Goal: Task Accomplishment & Management: Manage account settings

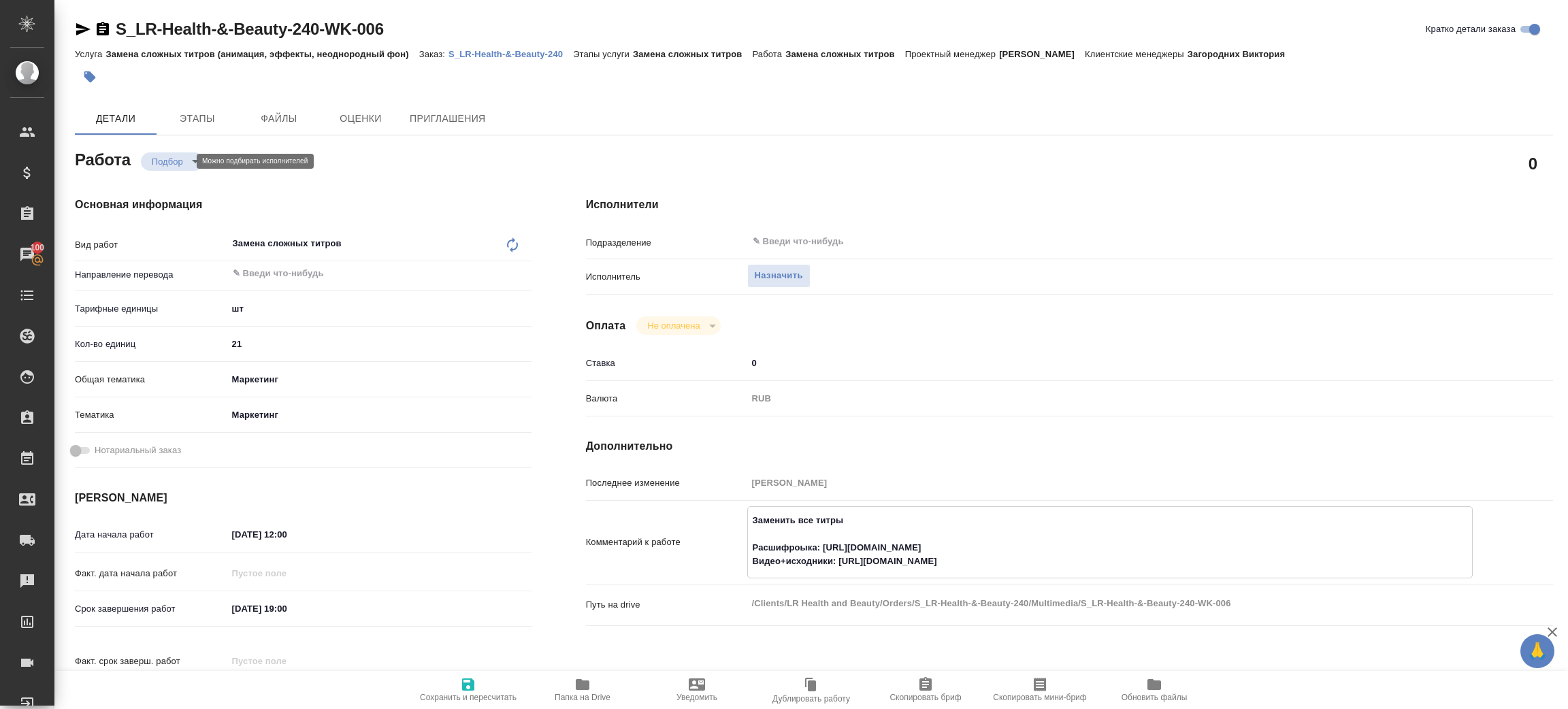
click at [167, 162] on body "🙏 .cls-1 fill:#fff; AWATERA [PERSON_NAME] Спецификации Заказы 100 Чаты Todo Про…" at bounding box center [784, 354] width 1568 height 709
click at [780, 277] on div at bounding box center [784, 354] width 1568 height 709
click at [782, 272] on span "Назначить" at bounding box center [778, 276] width 48 height 16
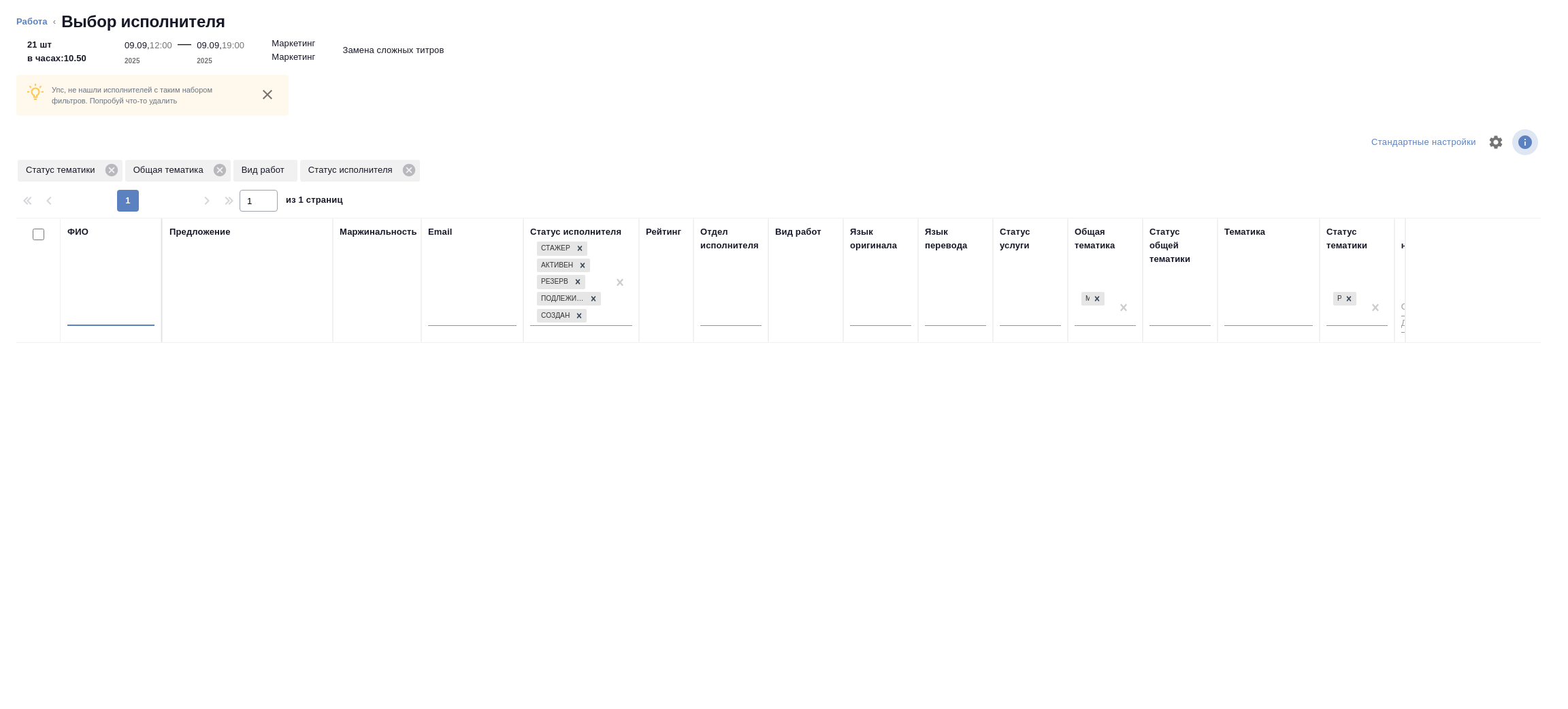
click at [117, 317] on input "text" at bounding box center [110, 317] width 87 height 17
type input "[PERSON_NAME]"
click at [111, 169] on icon at bounding box center [111, 169] width 15 height 15
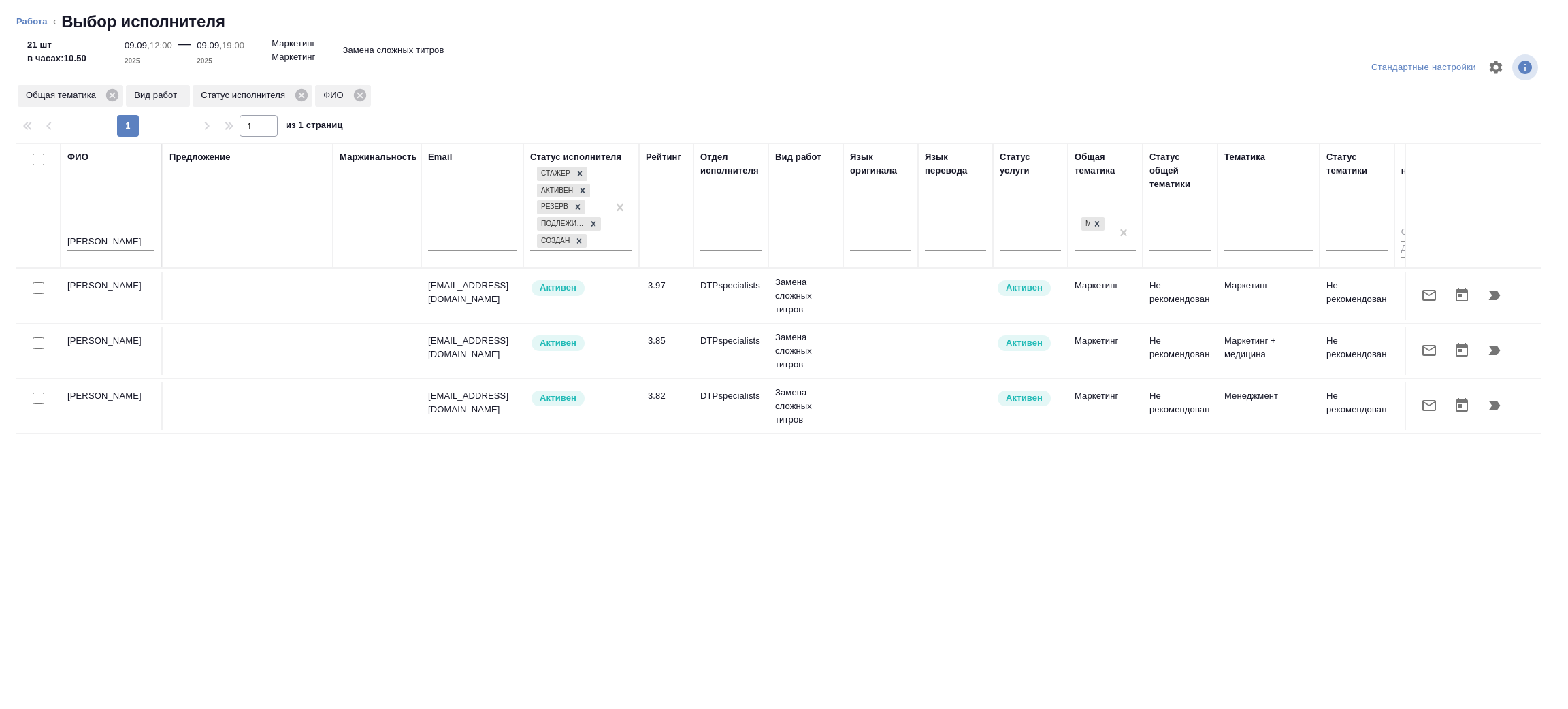
click at [109, 169] on div "[PERSON_NAME]" at bounding box center [110, 206] width 87 height 110
click at [1496, 289] on icon "button" at bounding box center [1494, 295] width 17 height 17
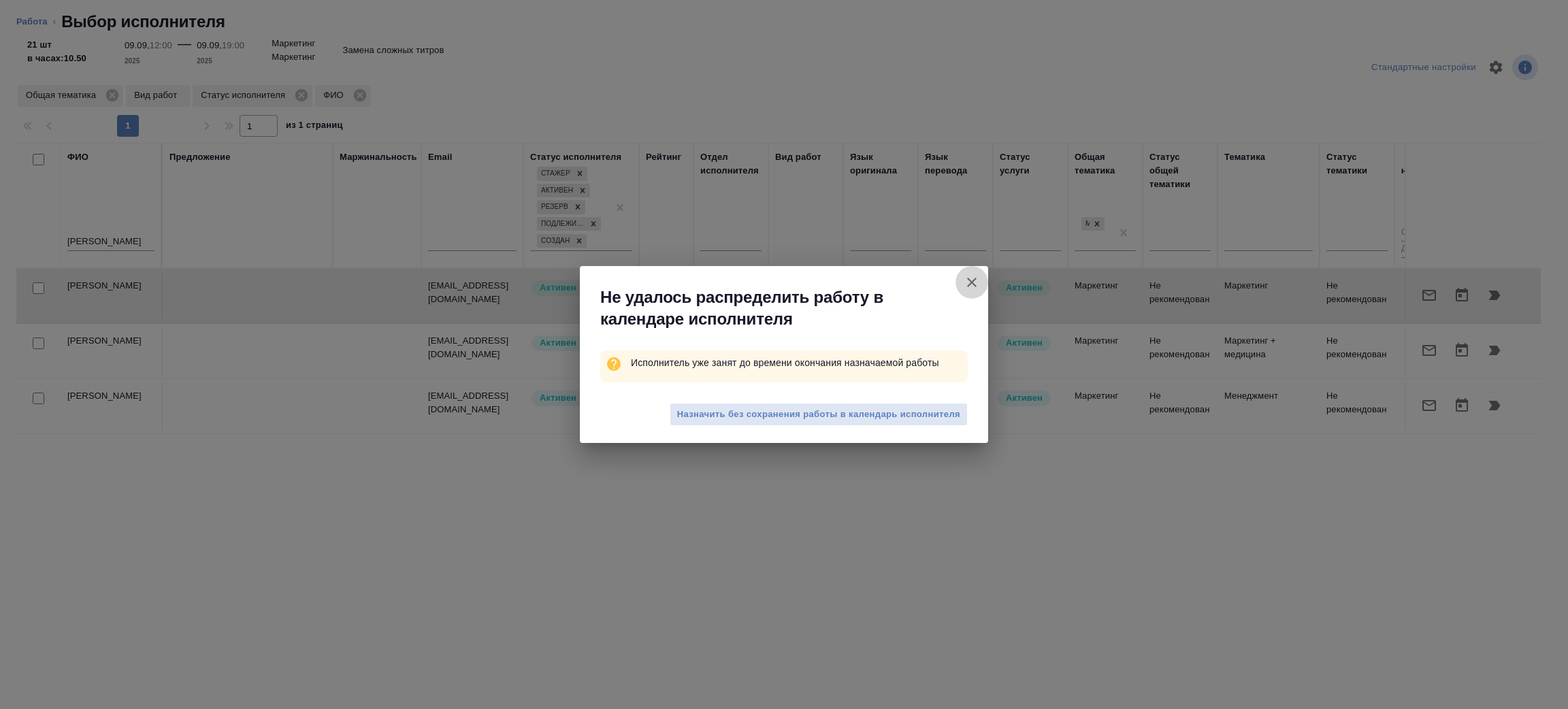
click at [968, 284] on icon "button" at bounding box center [972, 282] width 9 height 9
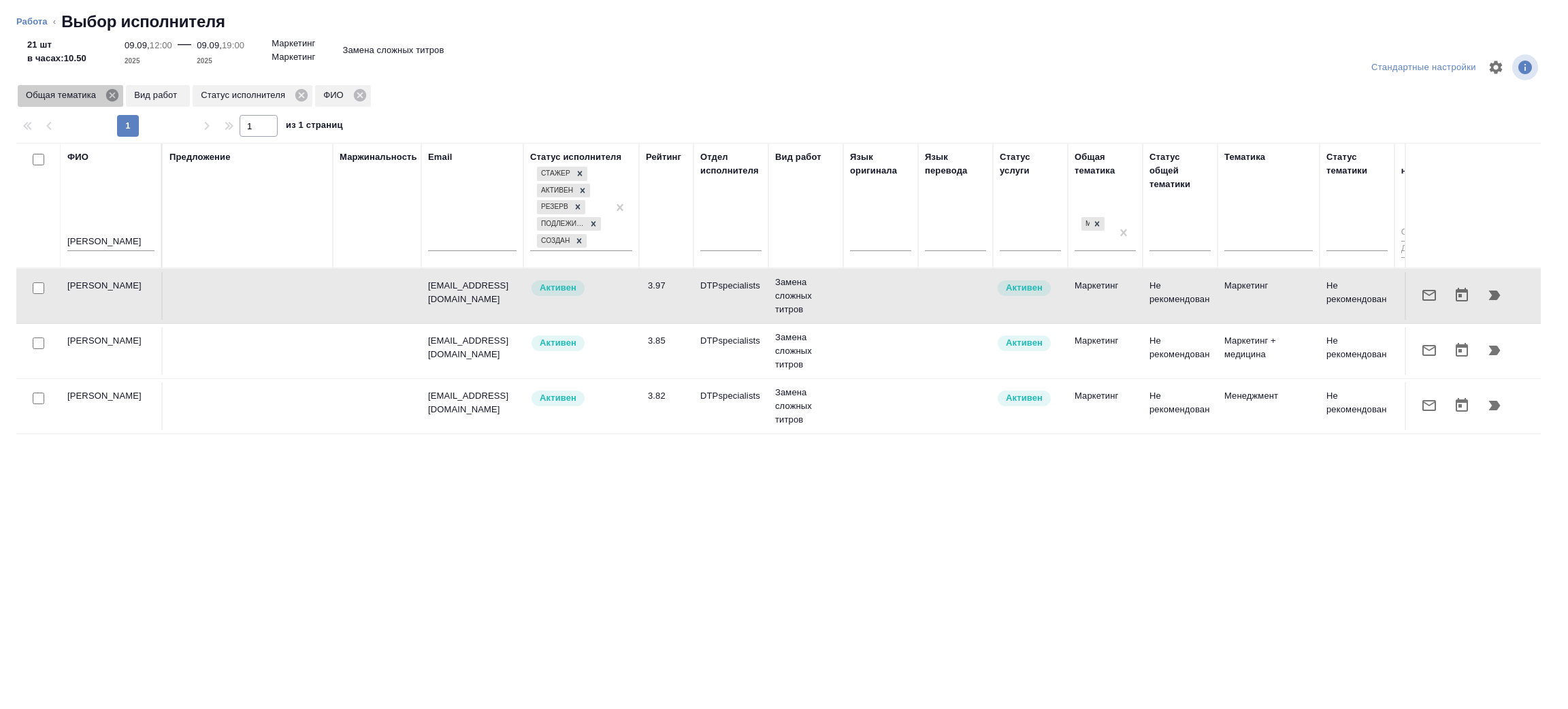
click at [112, 93] on icon at bounding box center [113, 95] width 13 height 13
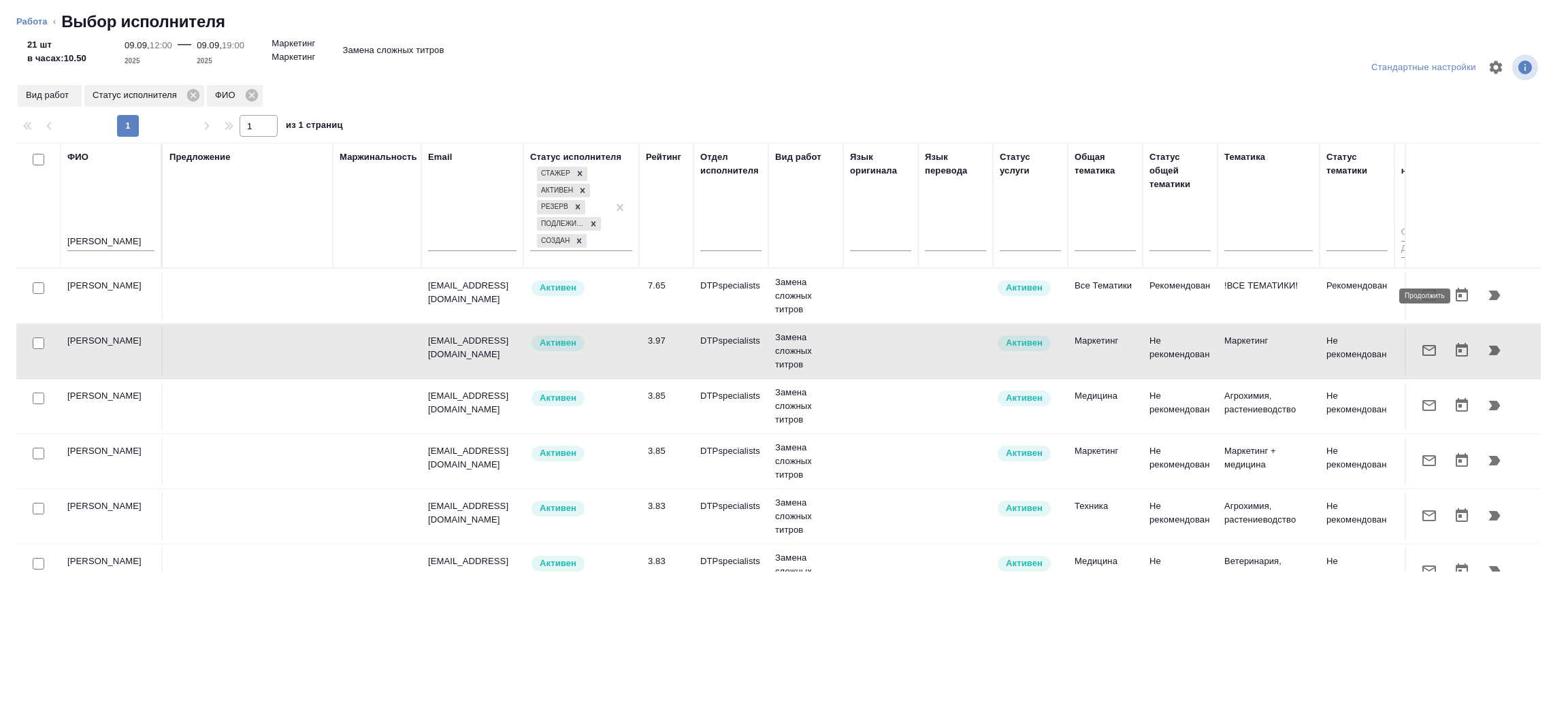
click at [1488, 296] on icon "button" at bounding box center [1494, 295] width 12 height 9
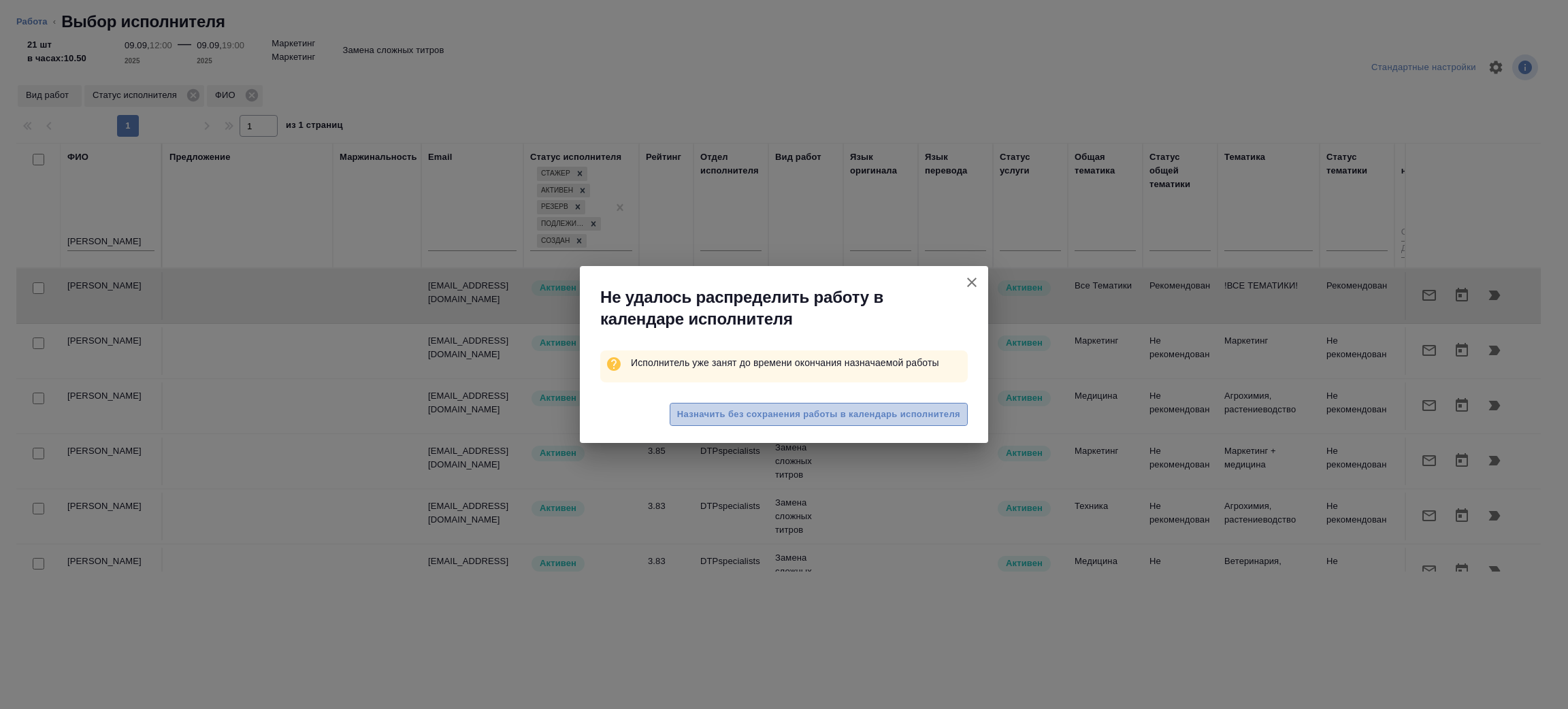
click at [781, 406] on span "Назначить без сохранения работы в календарь исполнителя" at bounding box center [818, 414] width 283 height 16
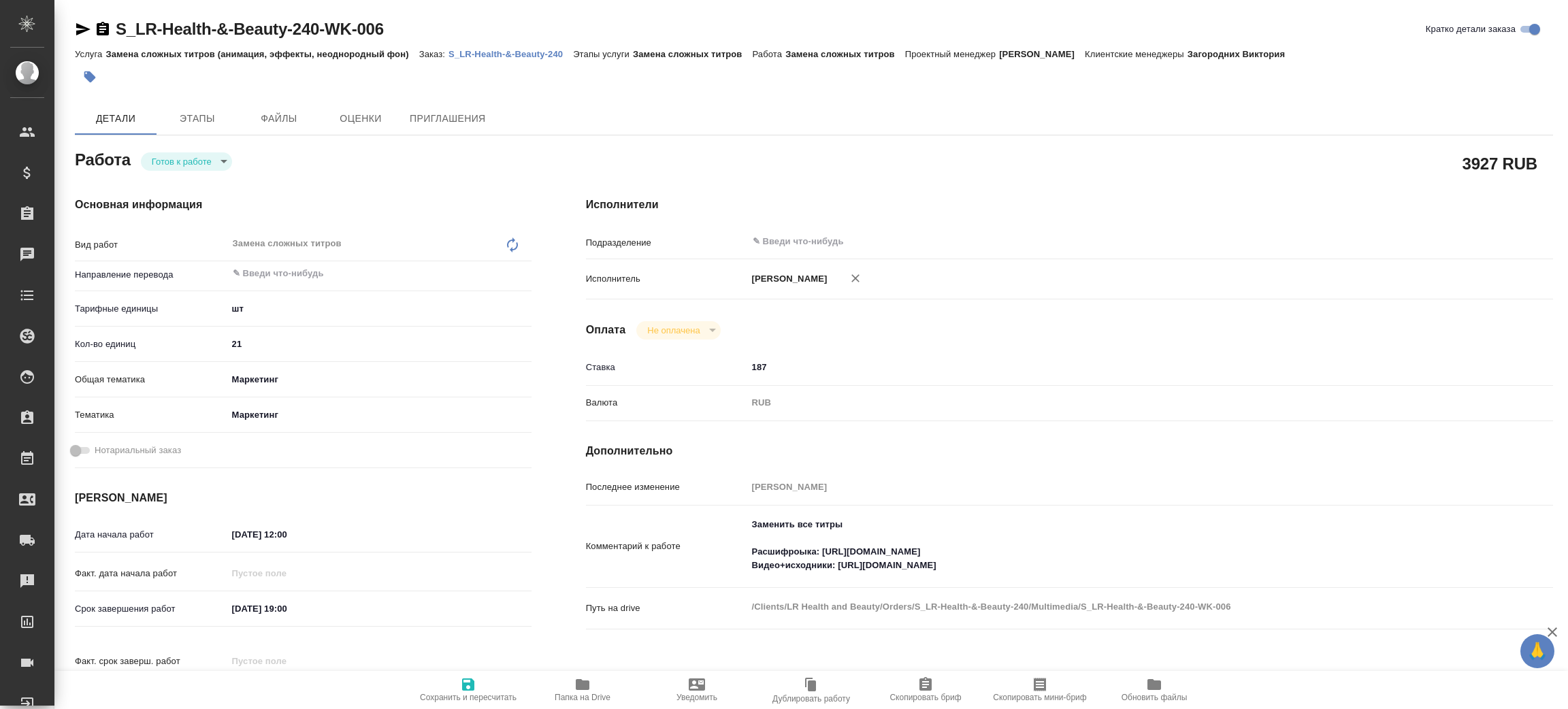
type textarea "x"
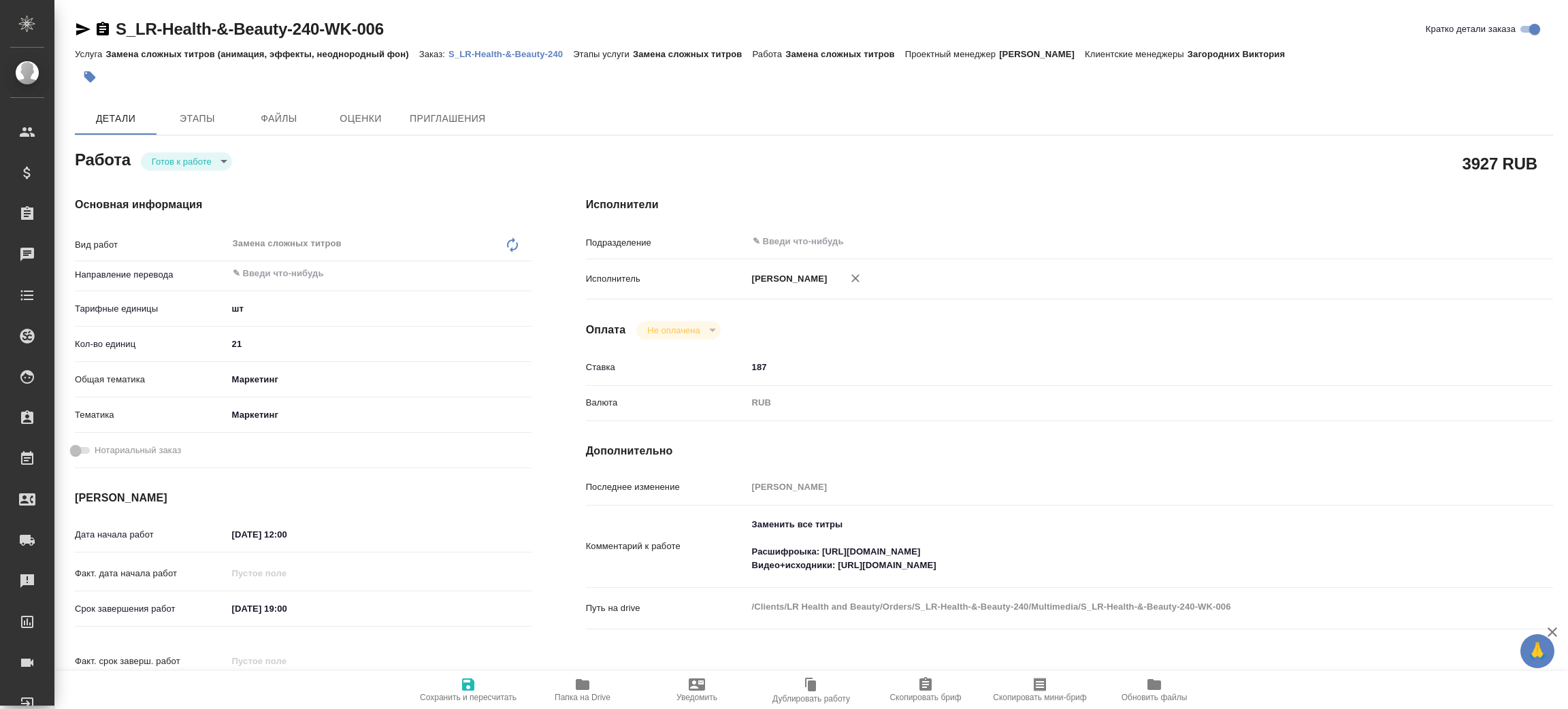
type textarea "x"
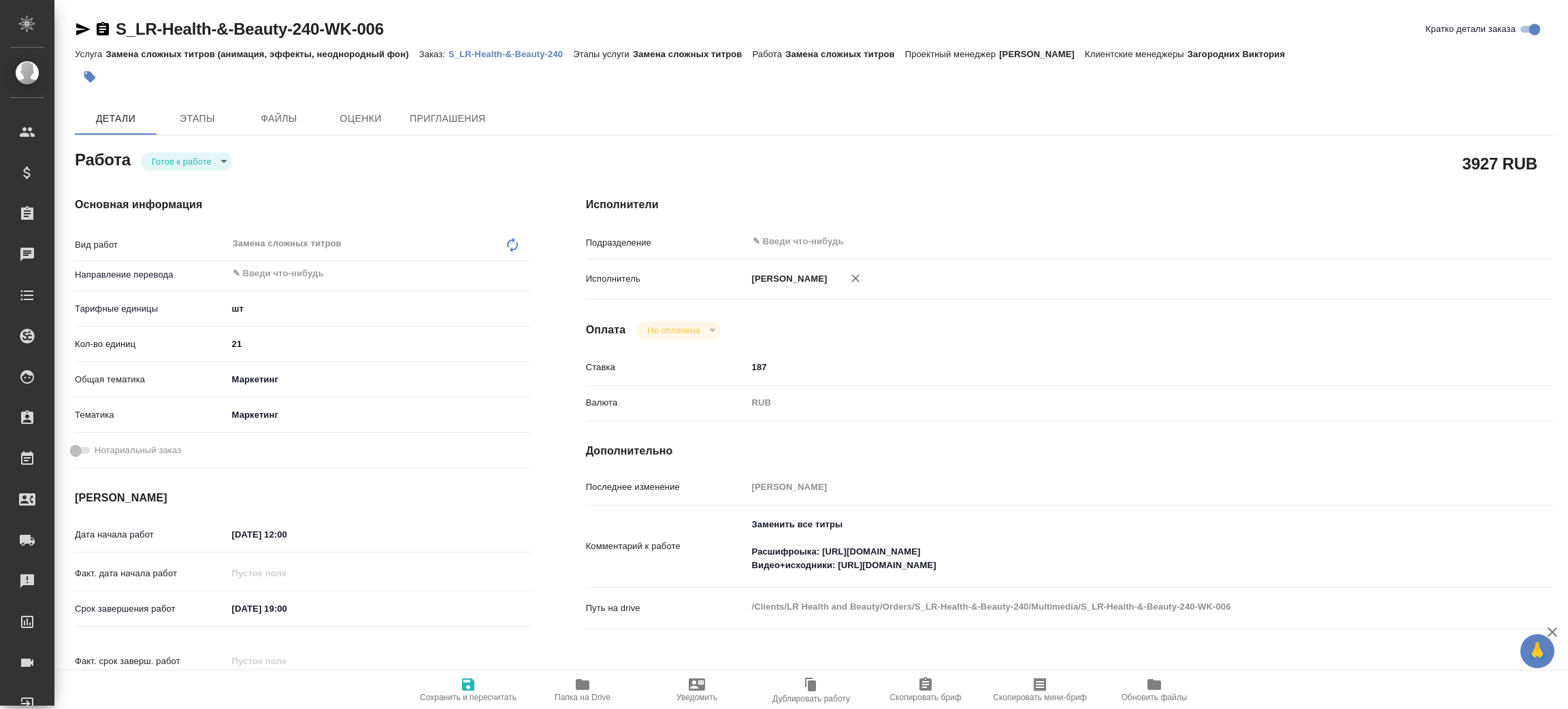
type textarea "x"
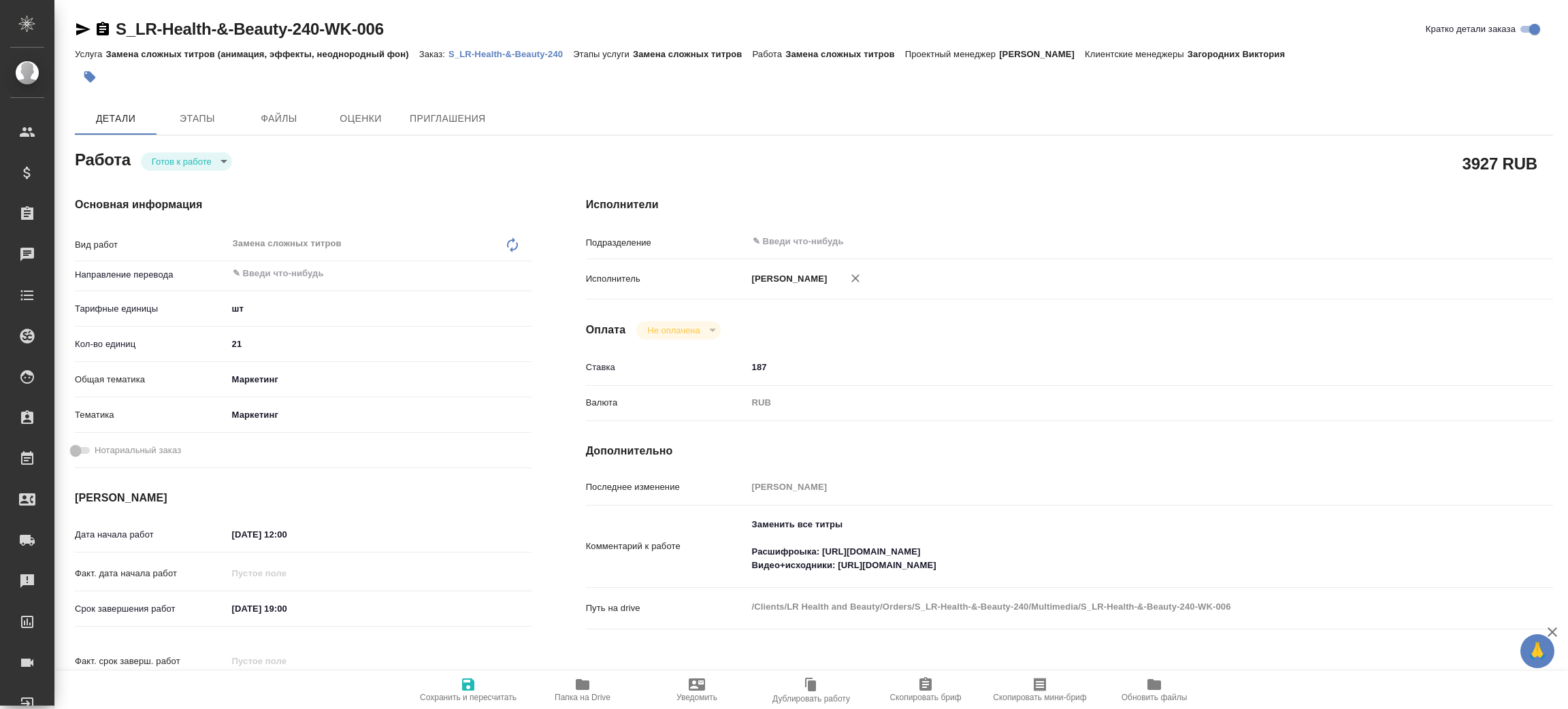
type textarea "x"
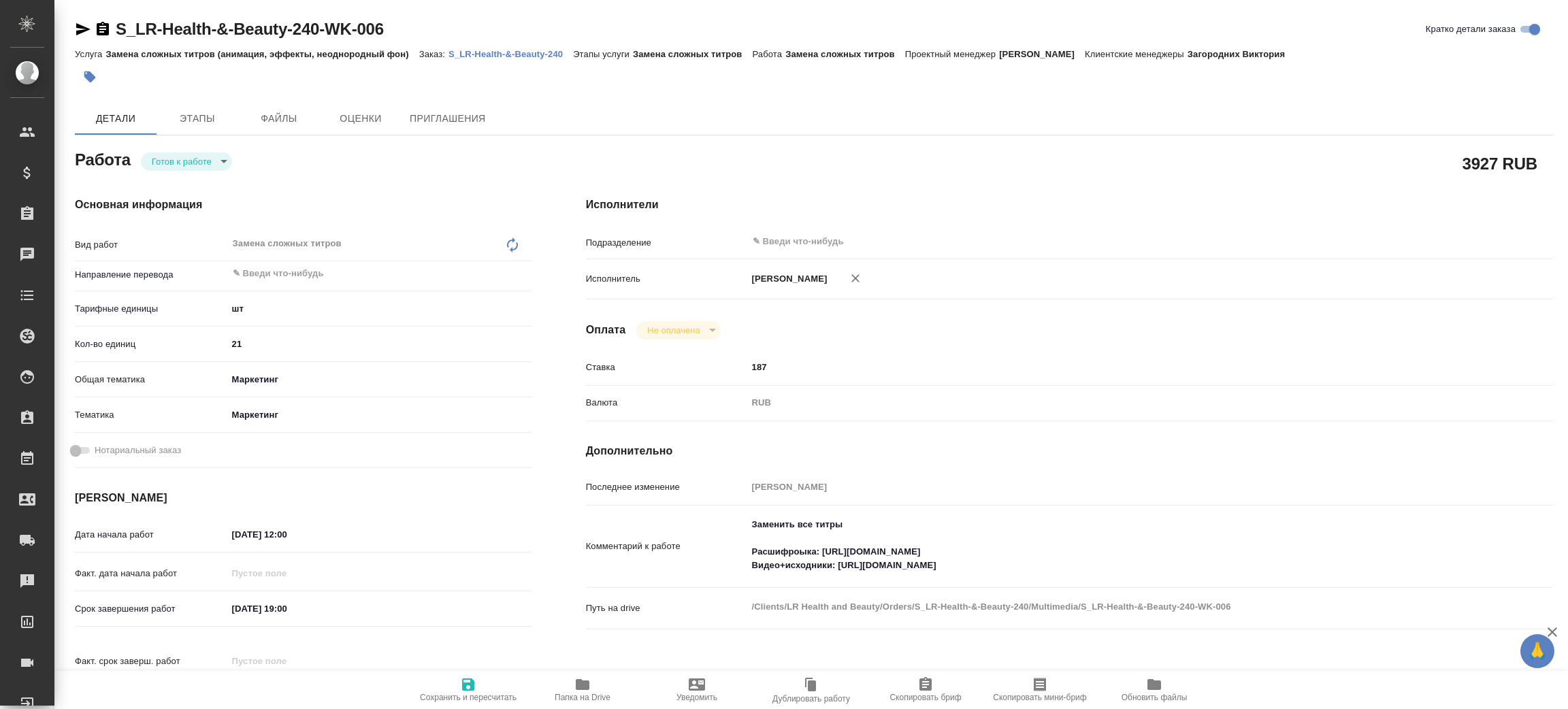
type textarea "x"
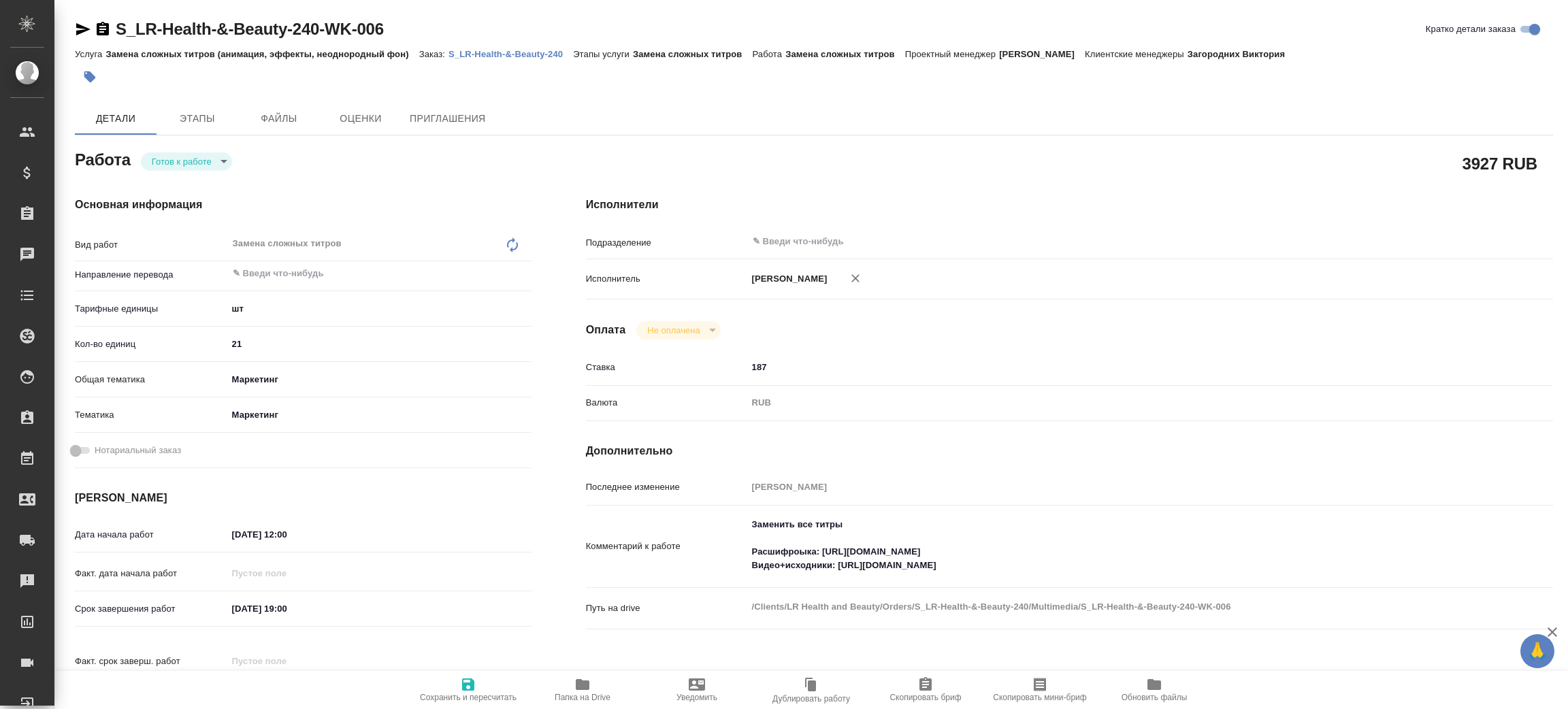
type textarea "x"
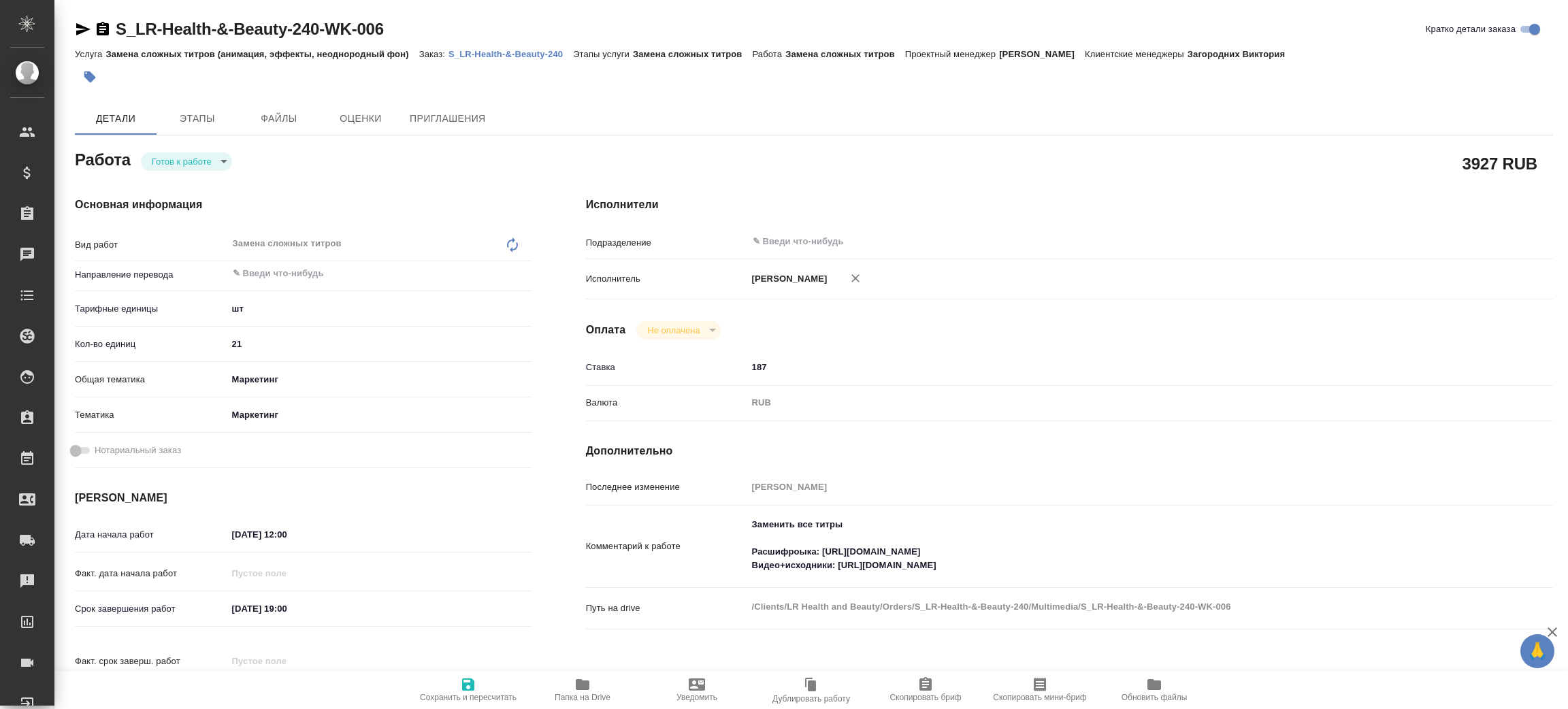
click at [184, 162] on body "🙏 .cls-1 fill:#fff; AWATERA Zenkov Aleksei Клиенты Спецификации Заказы Чаты Tod…" at bounding box center [784, 354] width 1568 height 709
click at [185, 182] on button "В работе" at bounding box center [174, 184] width 45 height 15
type textarea "x"
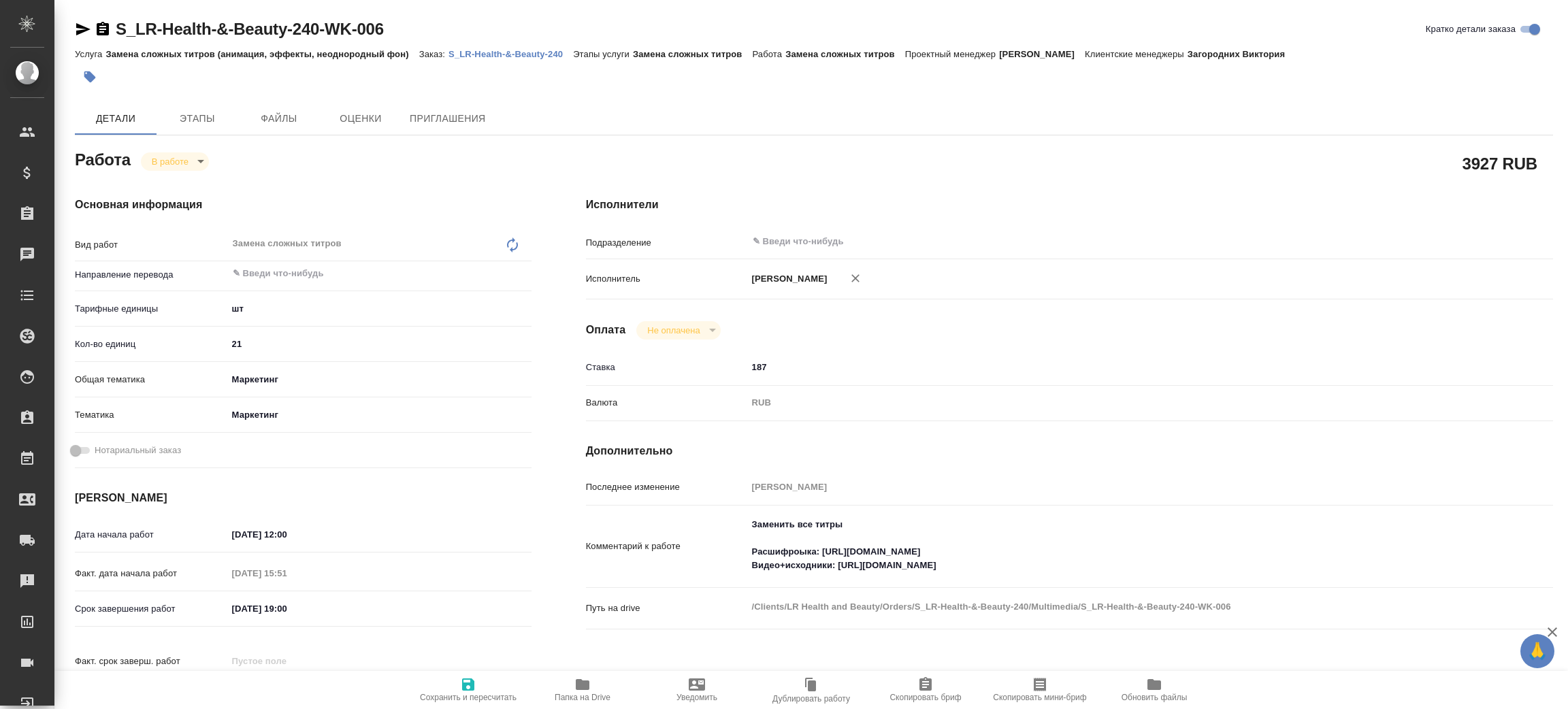
type textarea "x"
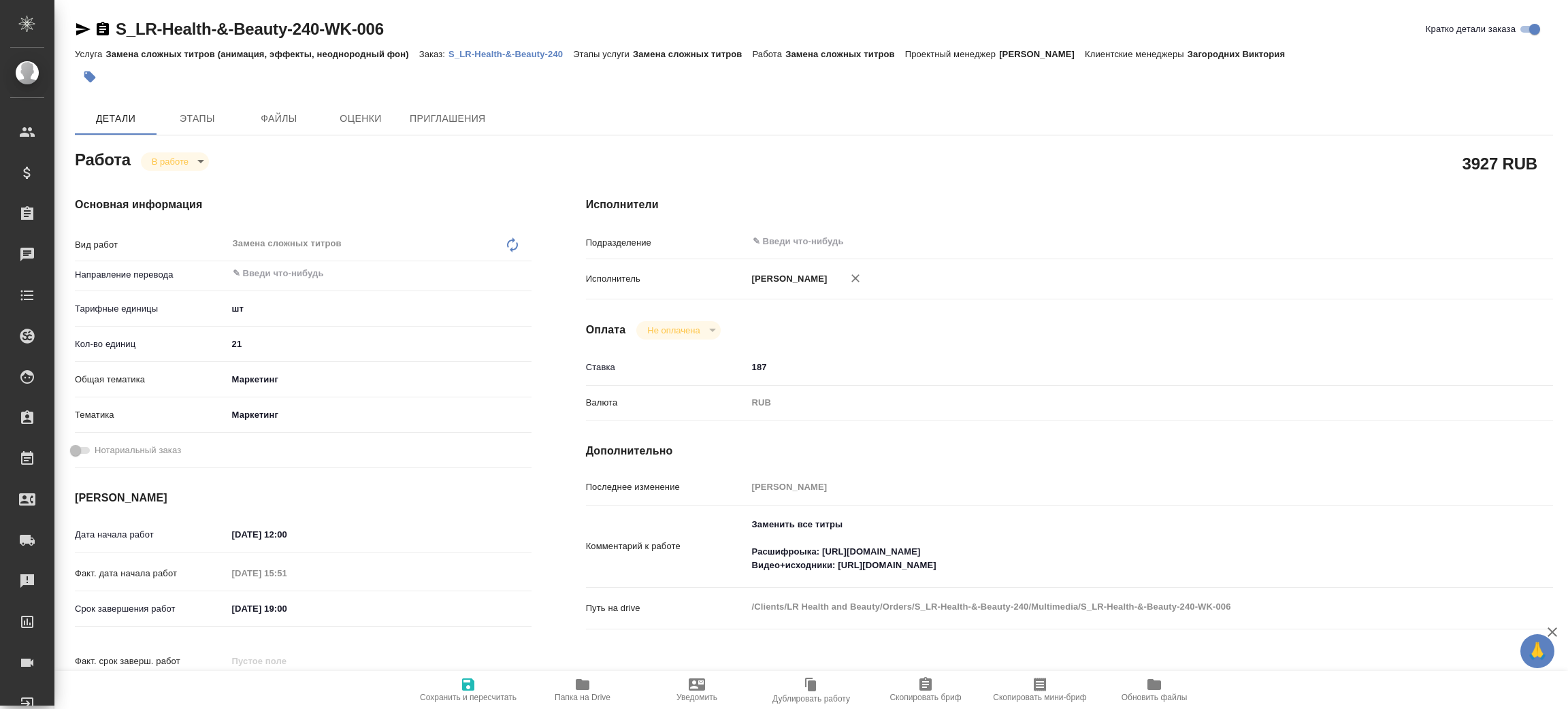
type textarea "x"
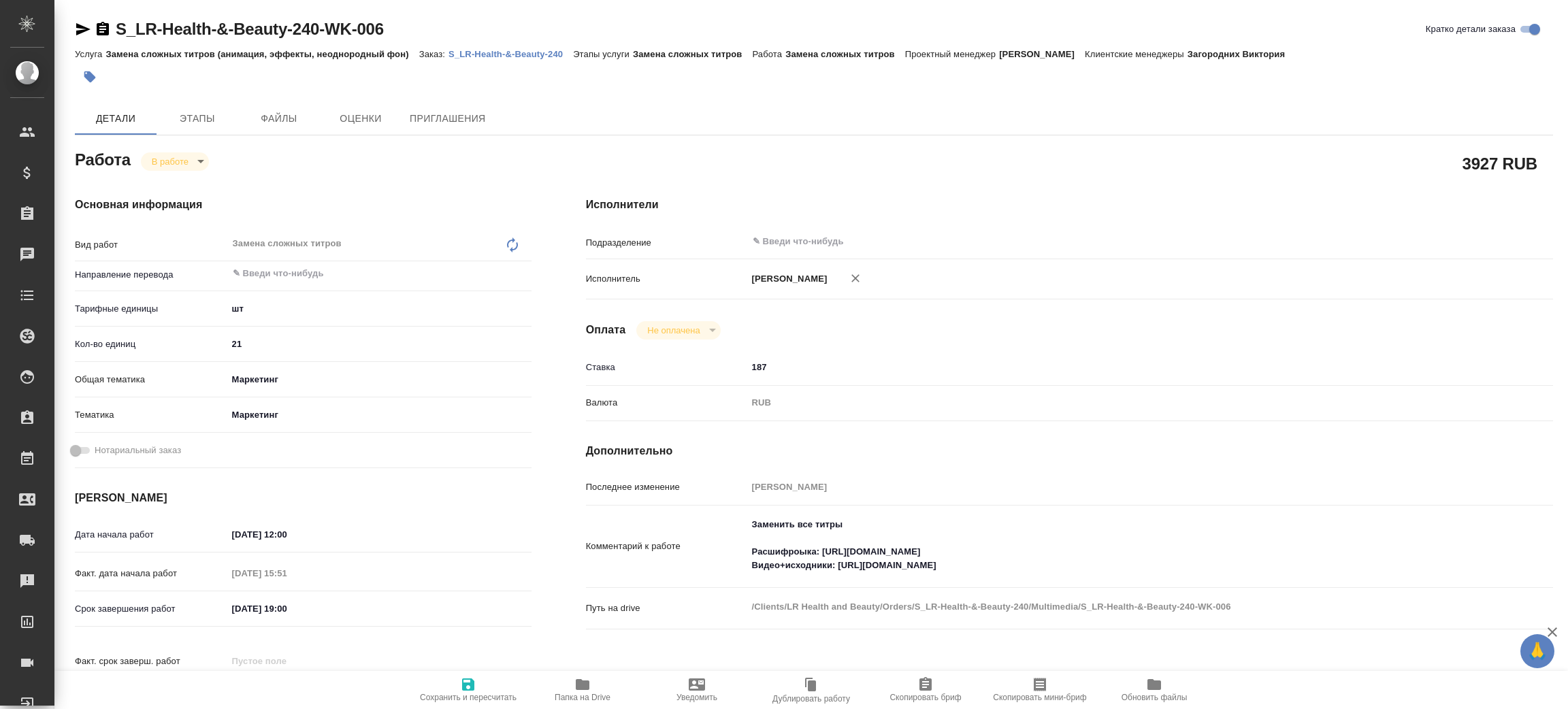
type textarea "x"
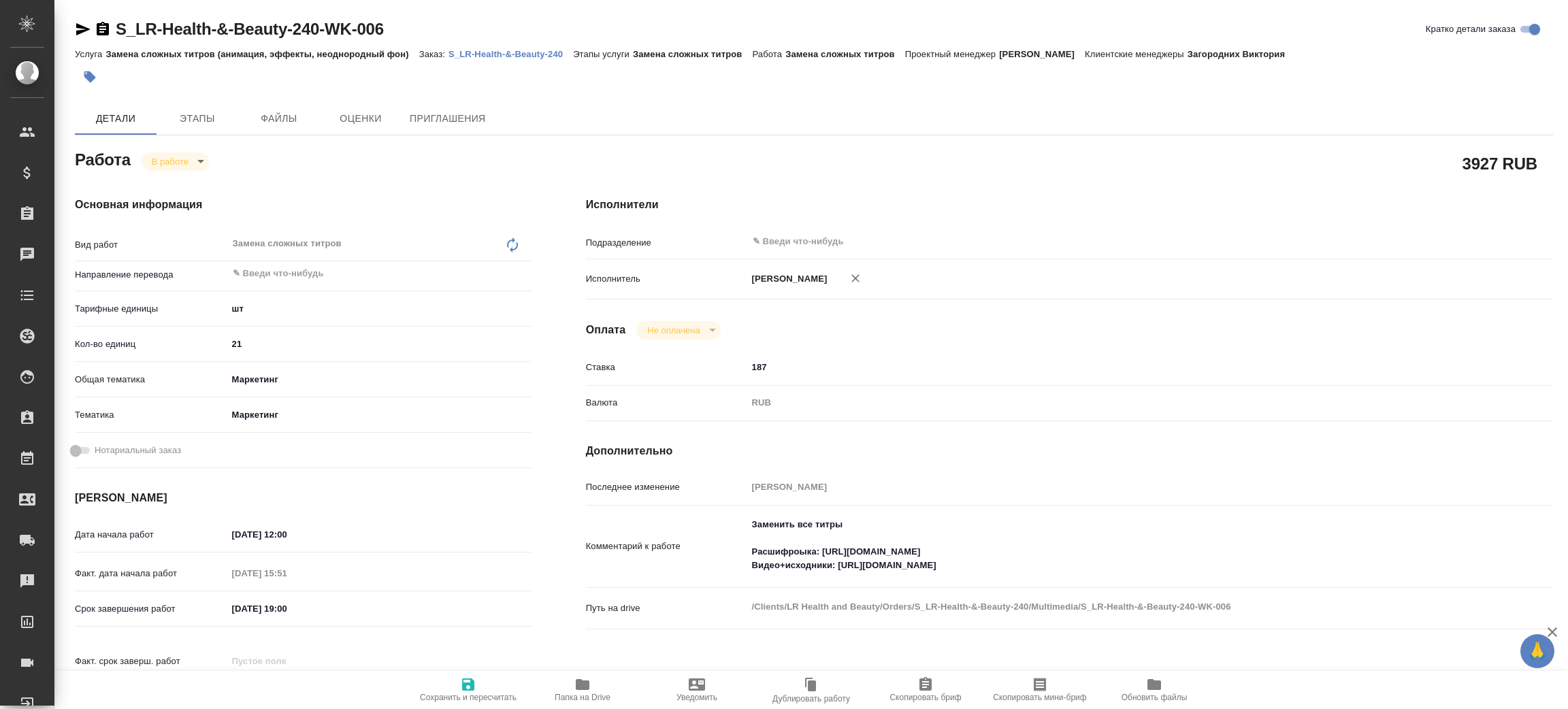
type textarea "x"
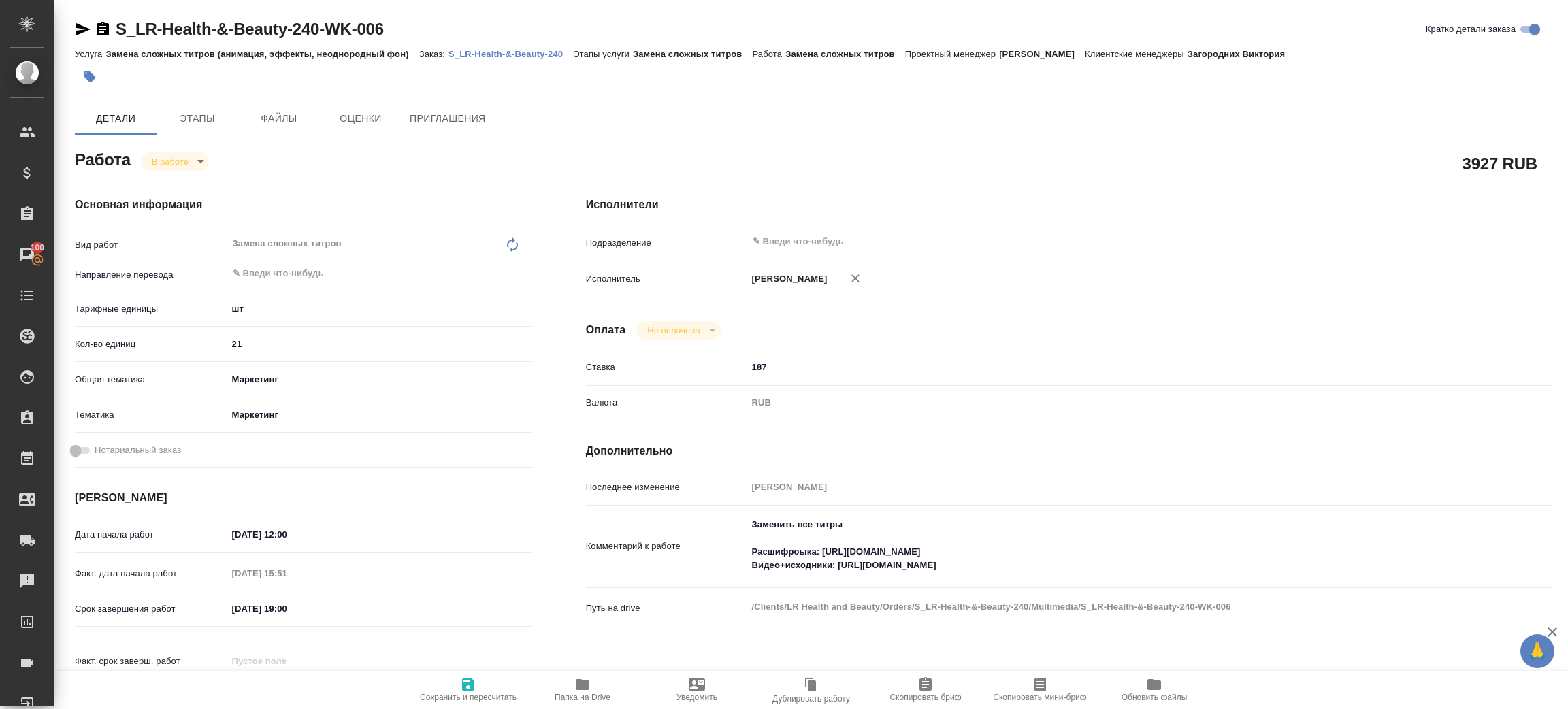
type textarea "x"
